Goal: Task Accomplishment & Management: Use online tool/utility

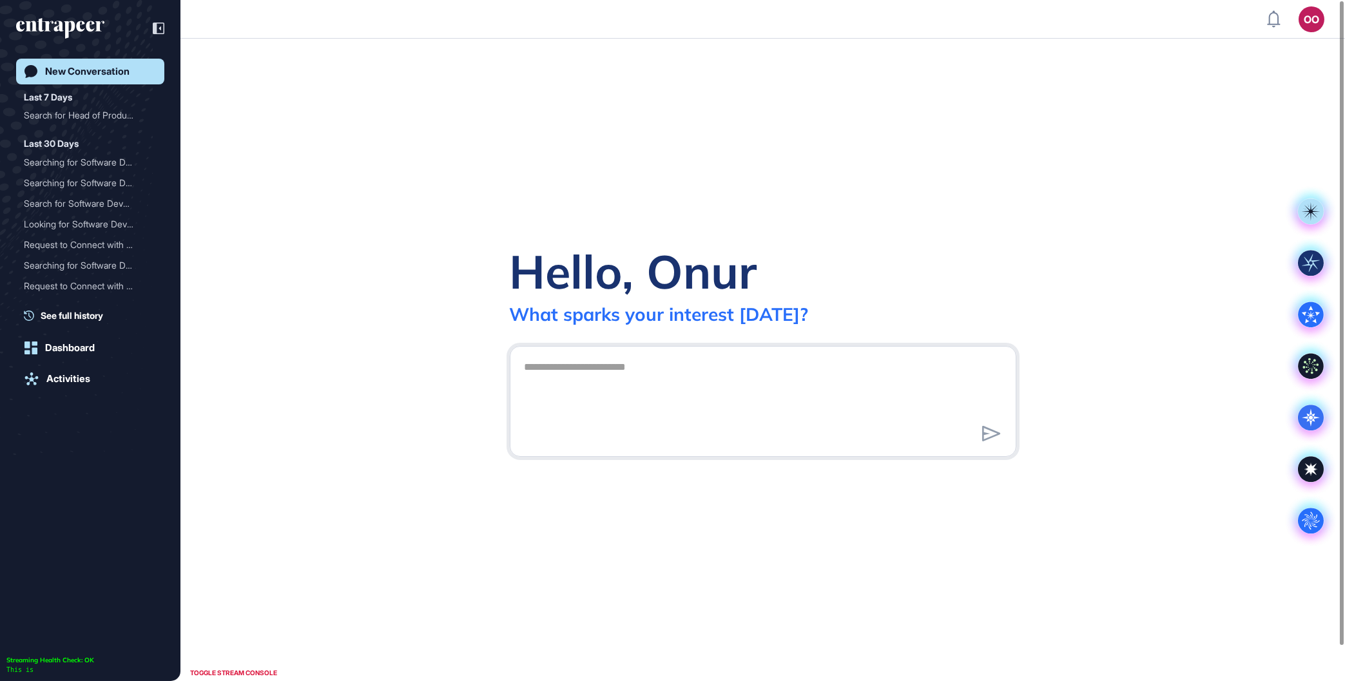
scroll to position [1, 1]
click at [79, 113] on div "Search for Head of Produc..." at bounding box center [85, 115] width 122 height 21
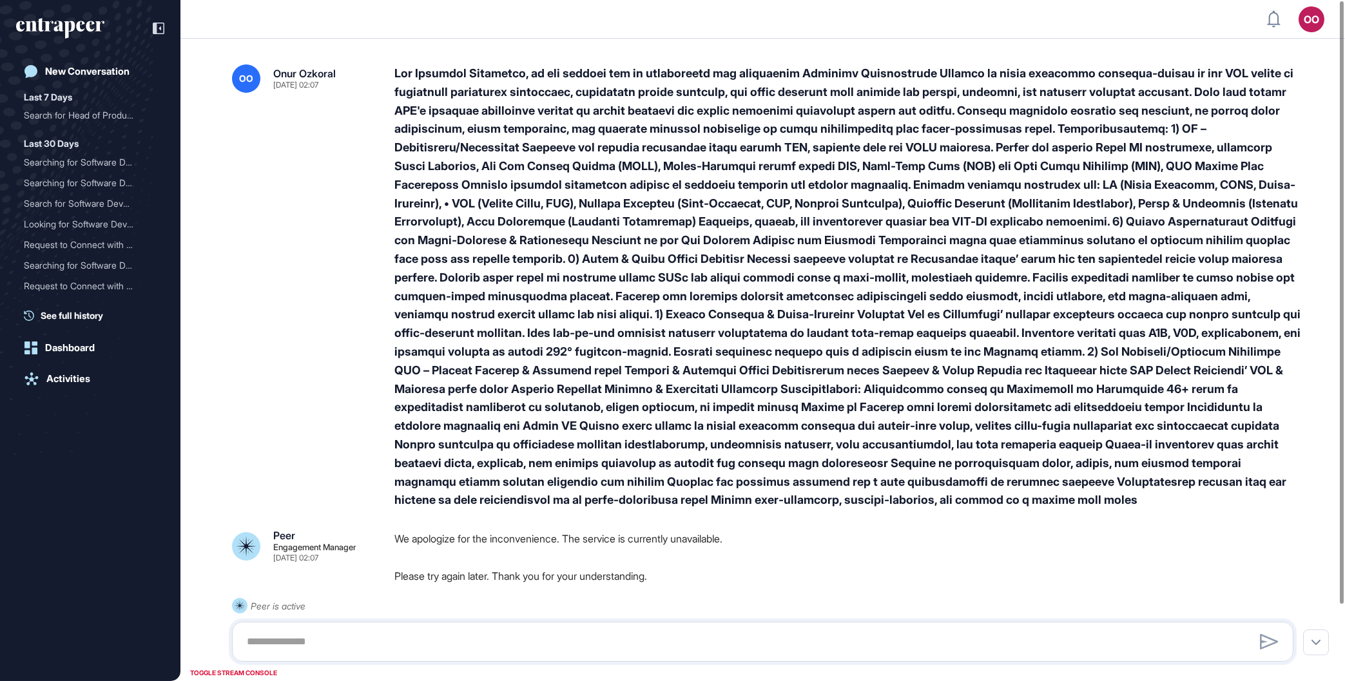
click at [1223, 569] on p "Please try again later. Thank you for your understanding." at bounding box center [848, 576] width 909 height 17
drag, startPoint x: 780, startPoint y: 543, endPoint x: 395, endPoint y: 536, distance: 384.9
click at [395, 536] on p "We apologize for the inconvenience. The service is currently unavailable." at bounding box center [848, 538] width 909 height 17
copy p "We apologize for the inconvenience. The service is currently unavailable."
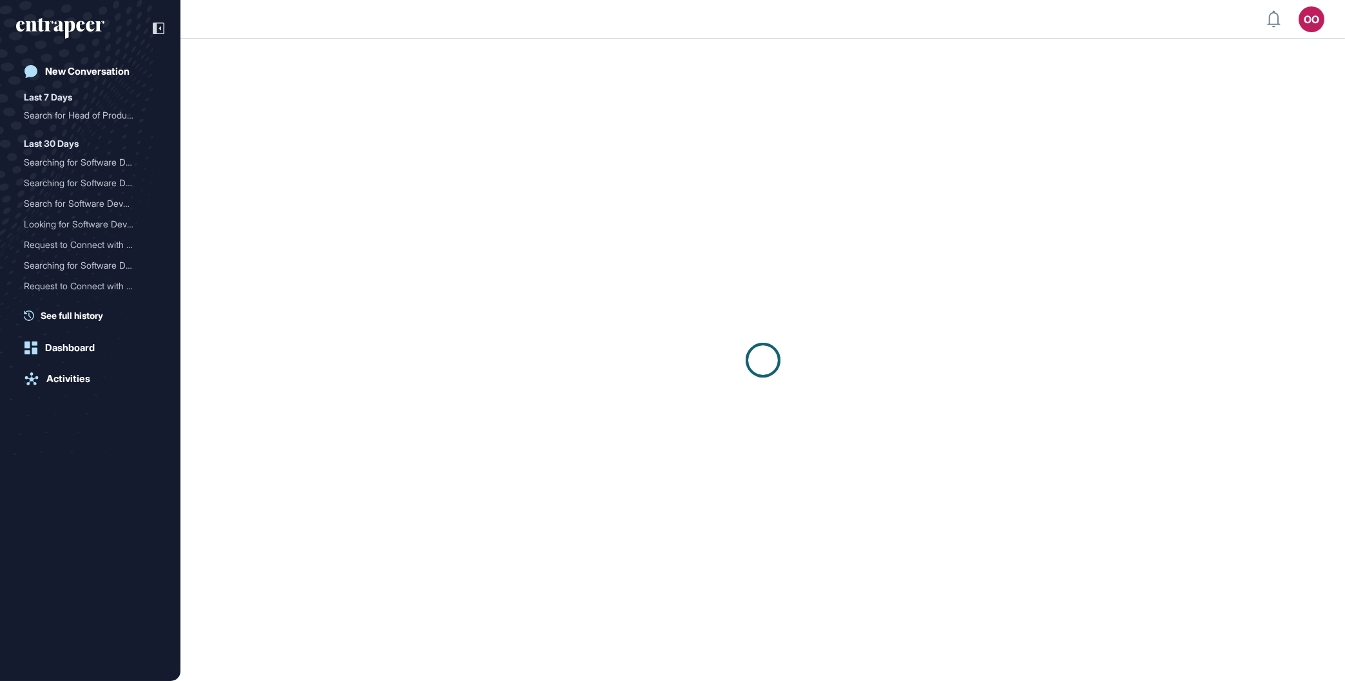
scroll to position [1, 1]
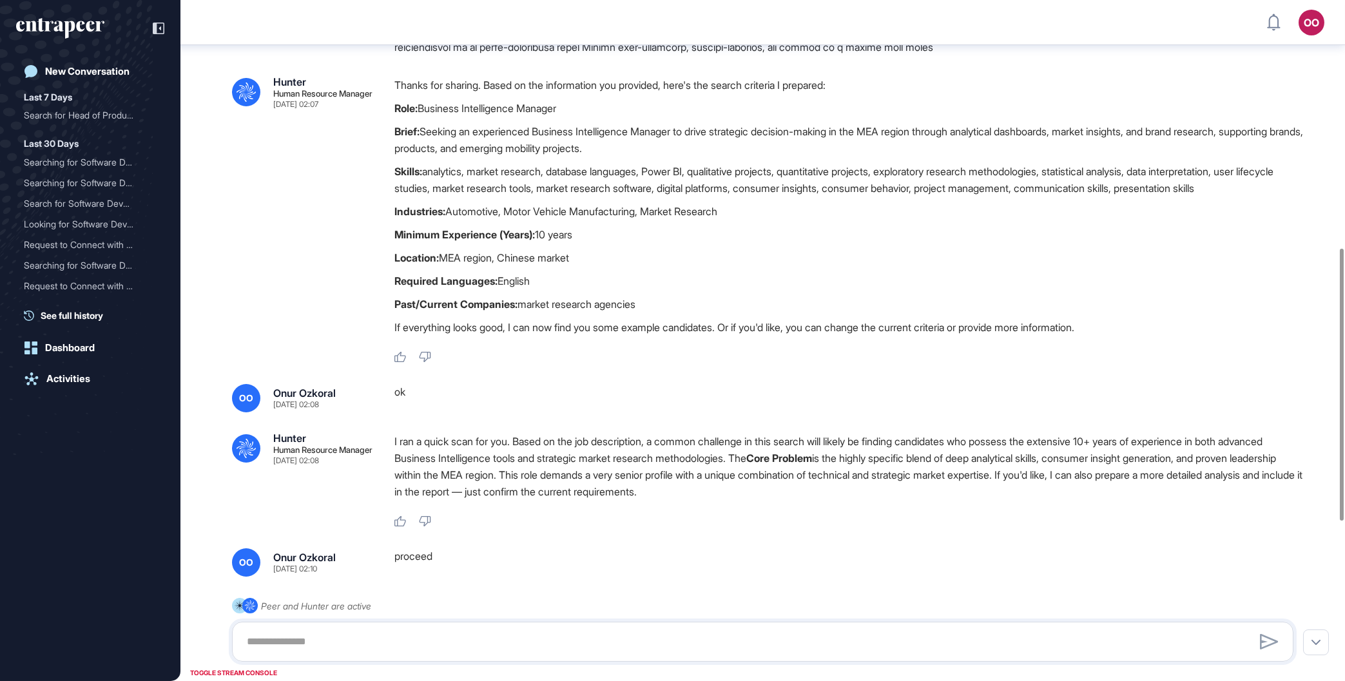
scroll to position [433, 0]
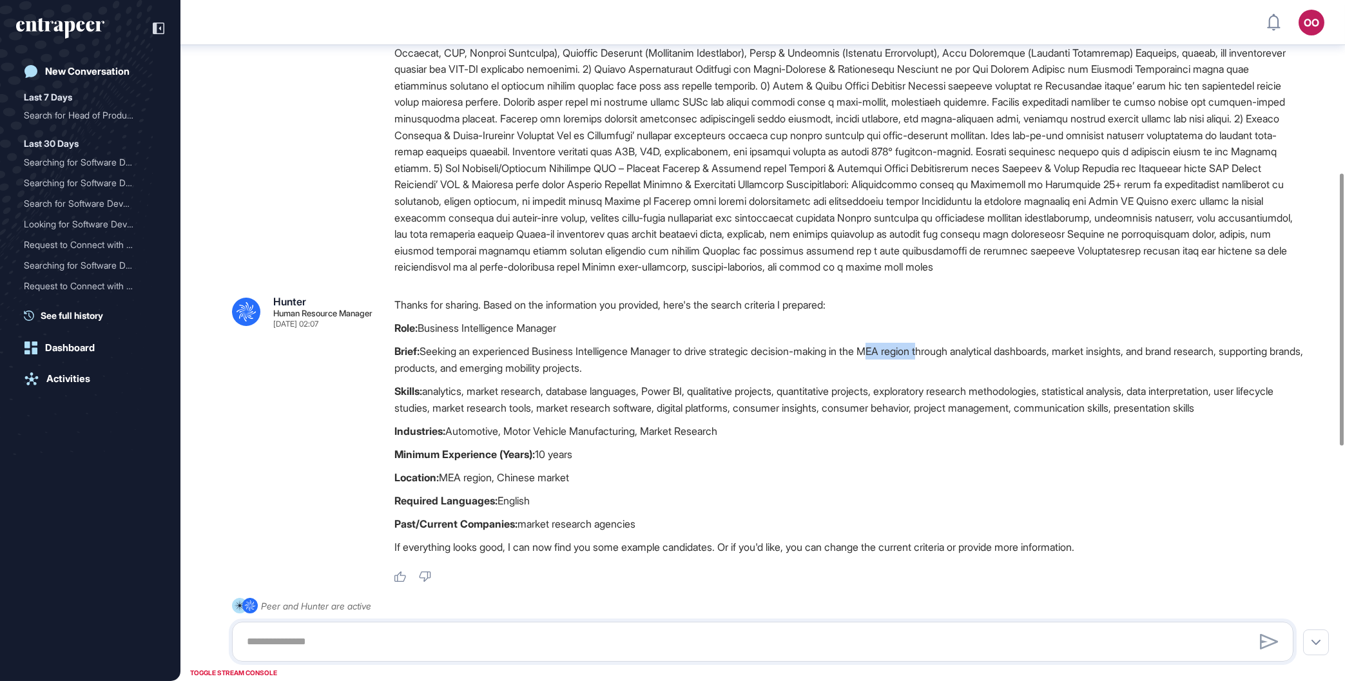
drag, startPoint x: 890, startPoint y: 369, endPoint x: 951, endPoint y: 369, distance: 61.2
click at [951, 369] on p "Brief: Seeking an experienced Business Intelligence Manager to drive strategic …" at bounding box center [848, 360] width 909 height 34
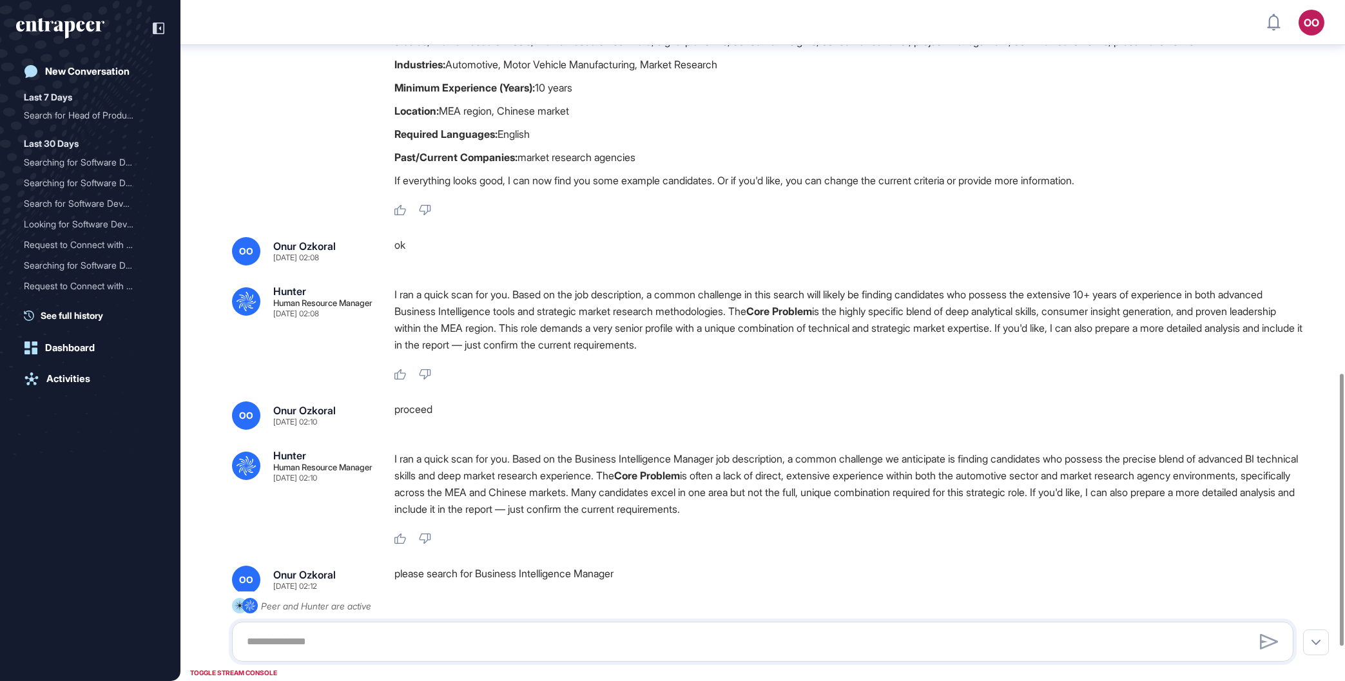
scroll to position [1020, 0]
